Goal: Task Accomplishment & Management: Manage account settings

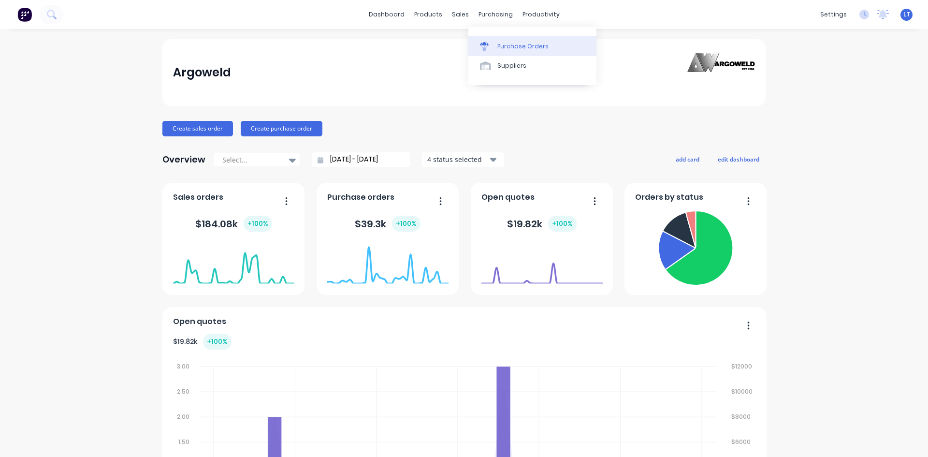
click at [502, 44] on div "Purchase Orders" at bounding box center [522, 46] width 51 height 9
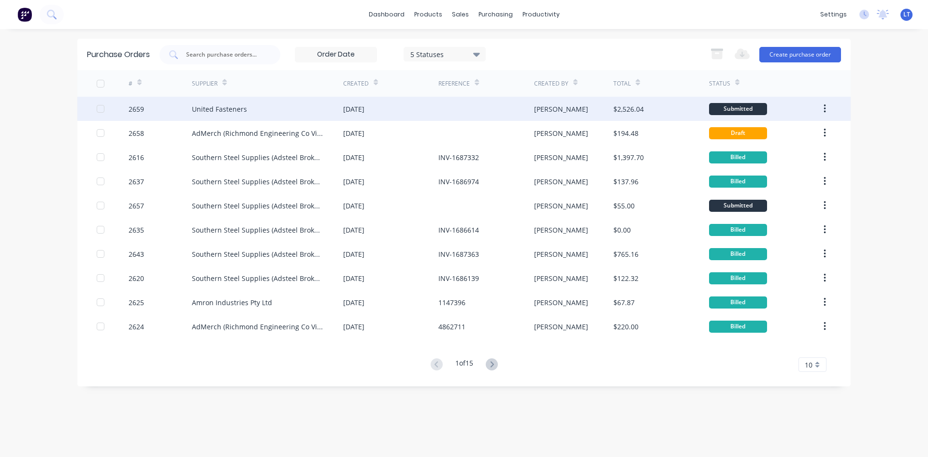
click at [276, 113] on div "United Fasteners" at bounding box center [267, 109] width 151 height 24
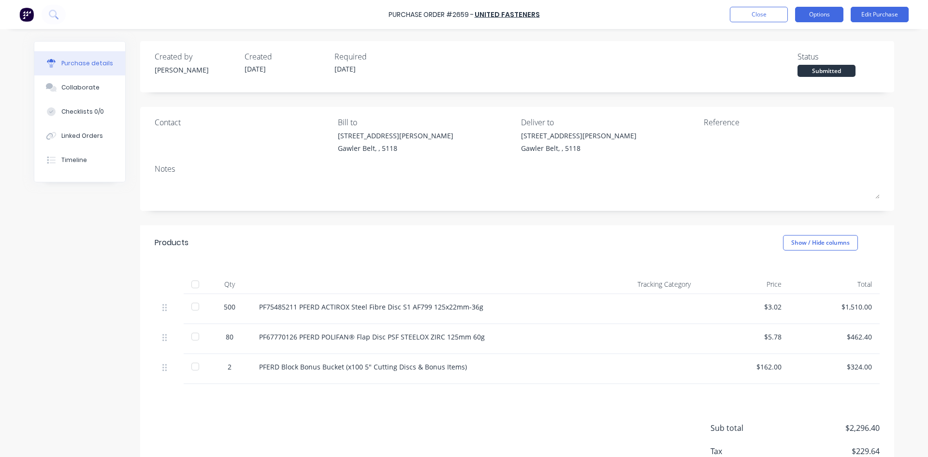
click at [823, 13] on button "Options" at bounding box center [819, 14] width 48 height 15
click at [899, 45] on div "Purchase details Collaborate Checklists 0/0 Linked Orders Timeline Created by […" at bounding box center [464, 214] width 880 height 408
click at [880, 9] on button "Edit Purchase" at bounding box center [880, 14] width 58 height 15
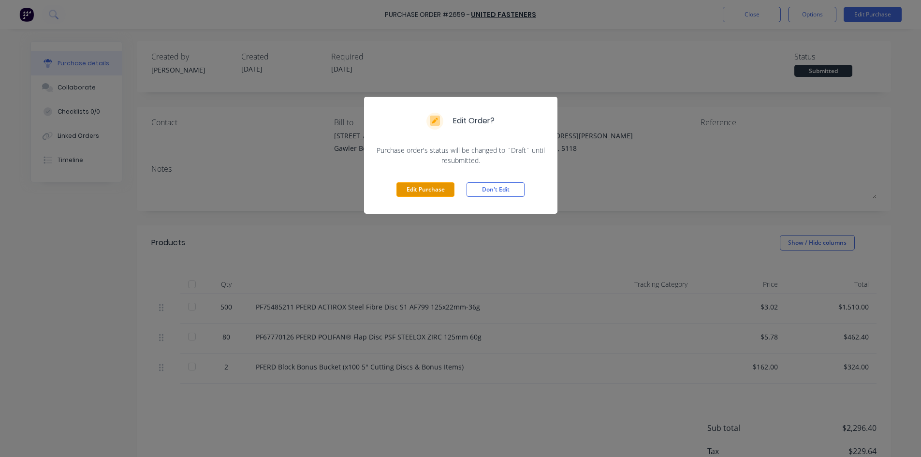
click at [440, 193] on button "Edit Purchase" at bounding box center [425, 189] width 58 height 15
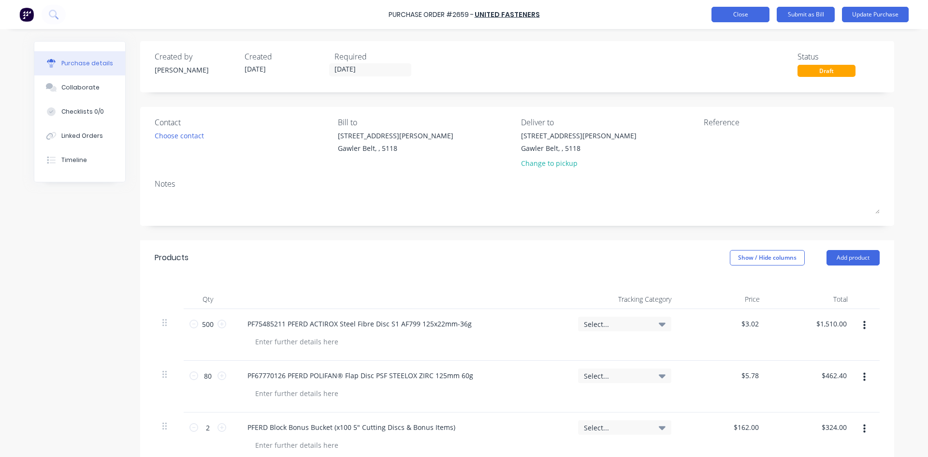
click at [735, 12] on button "Close" at bounding box center [741, 14] width 58 height 15
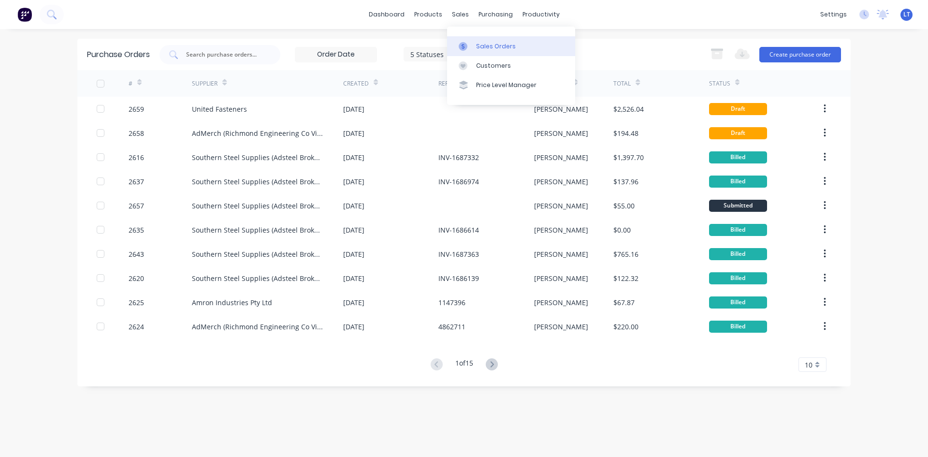
click at [495, 44] on div "Sales Orders" at bounding box center [496, 46] width 40 height 9
